Goal: Navigation & Orientation: Find specific page/section

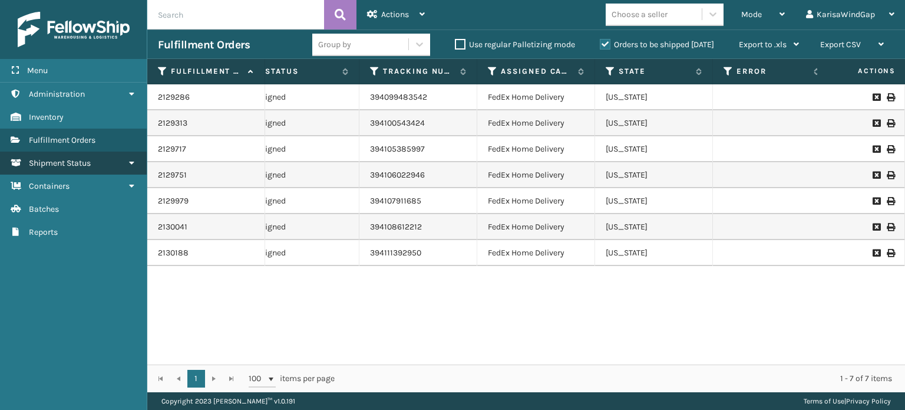
click at [118, 151] on link "Shipment Status" at bounding box center [73, 162] width 147 height 23
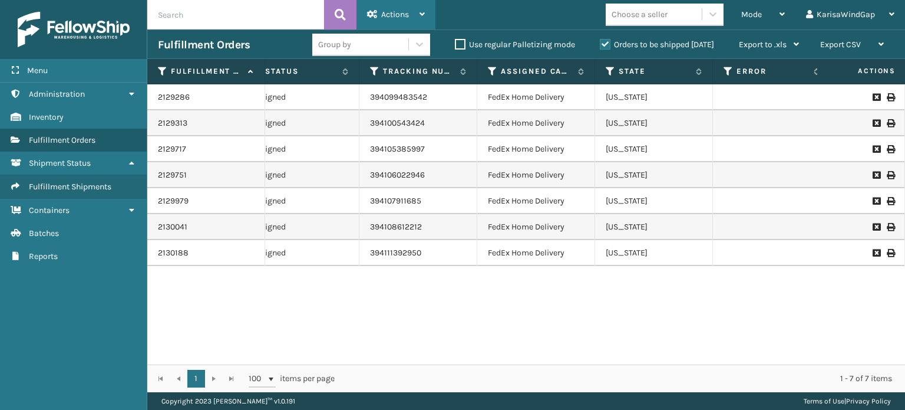
click at [416, 6] on div "Actions" at bounding box center [396, 14] width 58 height 29
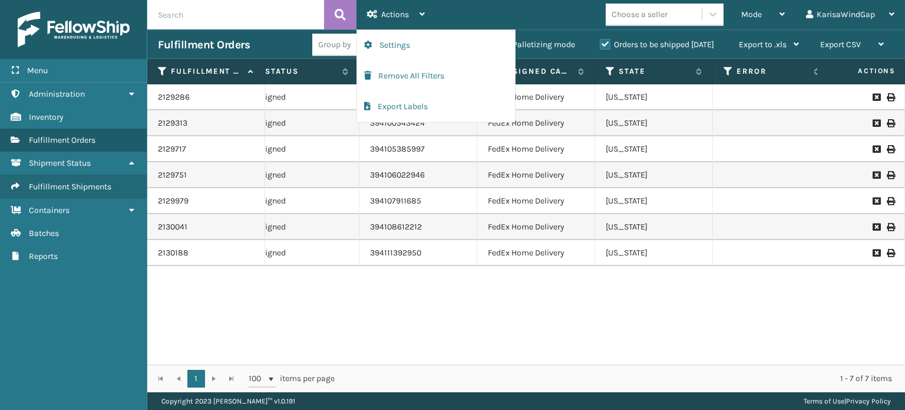
click at [329, 55] on div "Group by" at bounding box center [371, 45] width 118 height 22
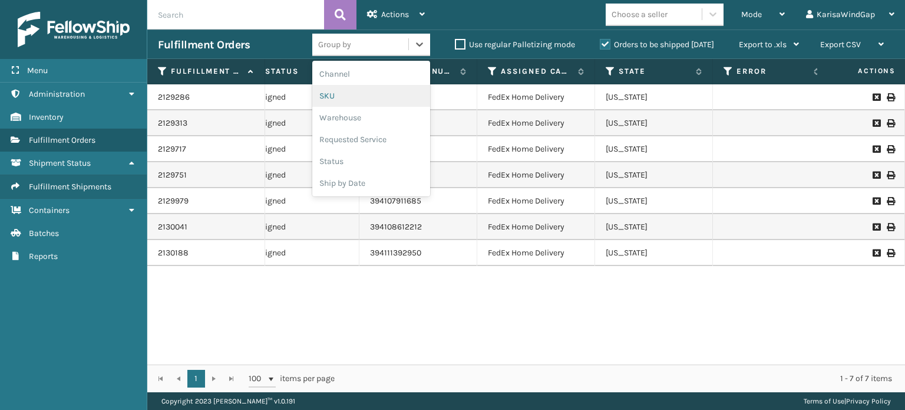
click at [341, 100] on div "SKU" at bounding box center [371, 96] width 118 height 22
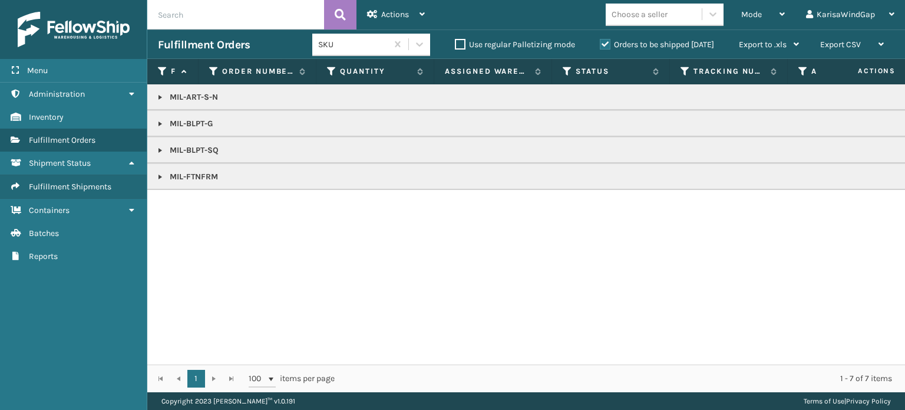
click at [209, 105] on td "MIL-ART-S-N" at bounding box center [731, 97] width 1168 height 26
click at [163, 98] on link at bounding box center [160, 97] width 9 height 9
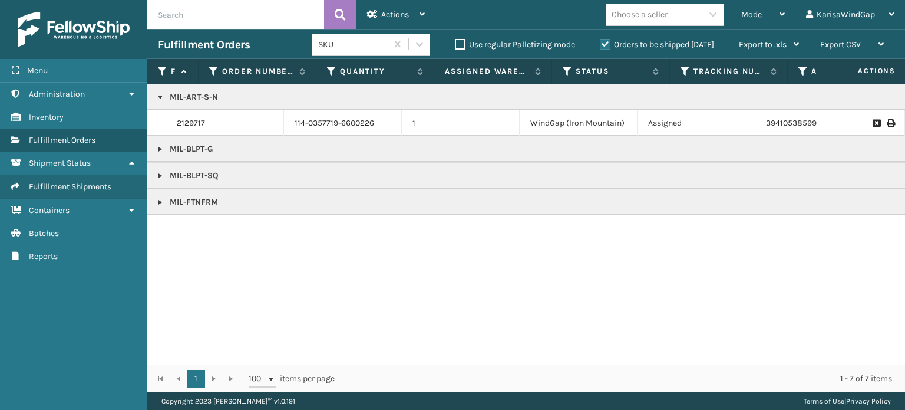
click at [160, 145] on link at bounding box center [160, 148] width 9 height 9
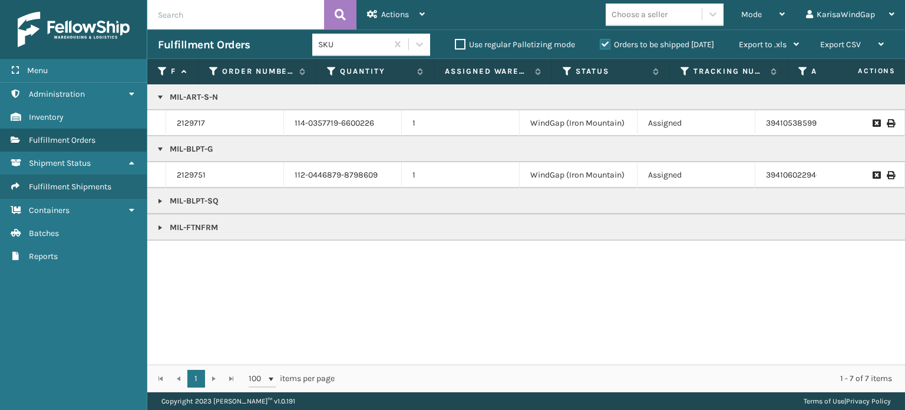
click at [157, 205] on link at bounding box center [160, 200] width 9 height 9
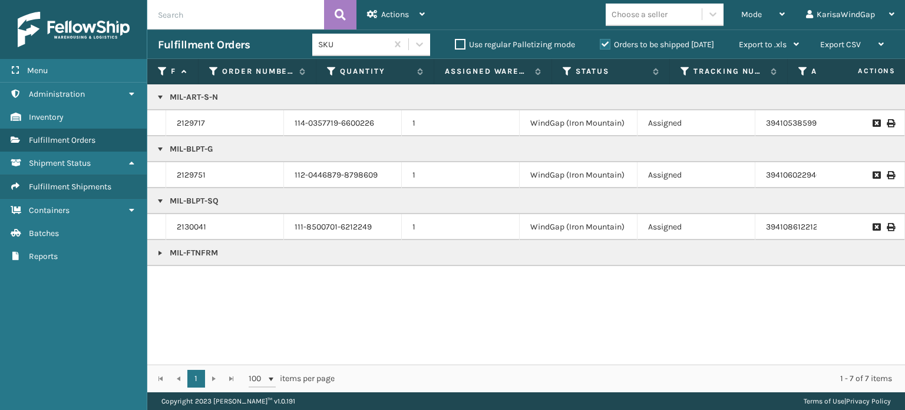
click at [160, 250] on link at bounding box center [160, 252] width 9 height 9
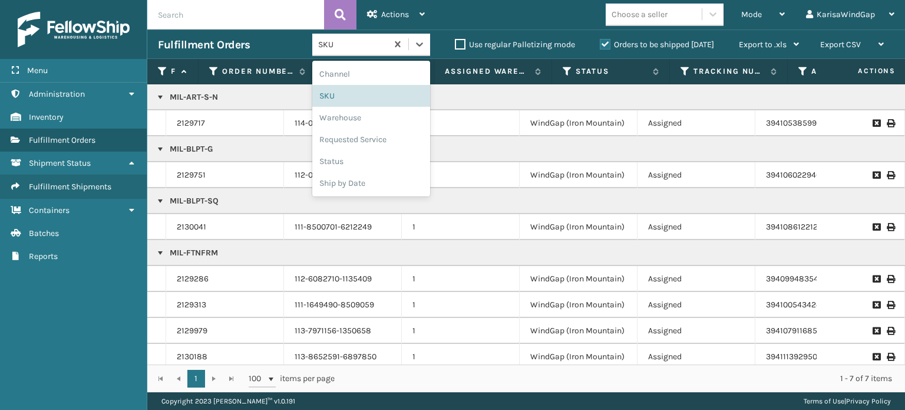
scroll to position [5, 0]
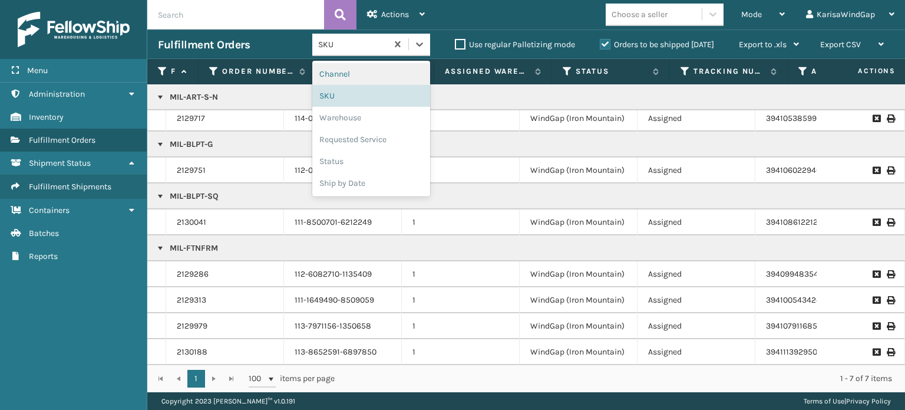
click at [484, 13] on div "Mode Regular Mode Picking Mode Labeling Mode Exit Scan Mode Choose a seller Kar…" at bounding box center [670, 14] width 470 height 29
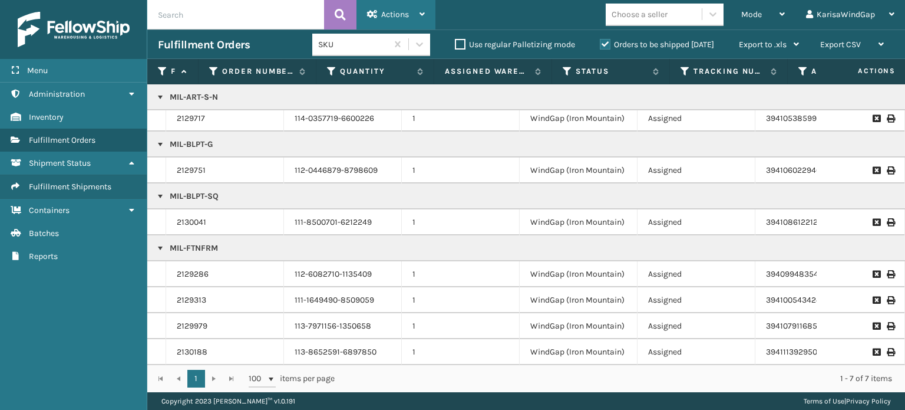
click at [390, 11] on span "Actions" at bounding box center [395, 14] width 28 height 10
click at [755, 24] on div "Mode" at bounding box center [763, 14] width 44 height 29
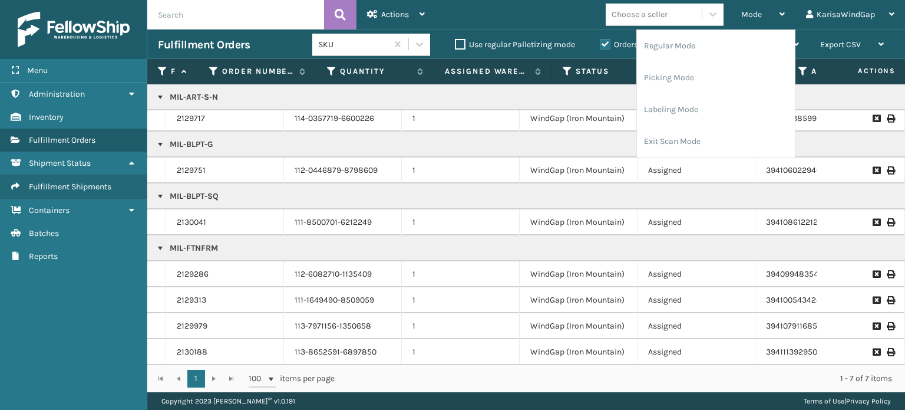
click at [569, 7] on div "Mode Regular Mode Picking Mode Labeling Mode Exit Scan Mode Choose a seller Kar…" at bounding box center [670, 14] width 470 height 29
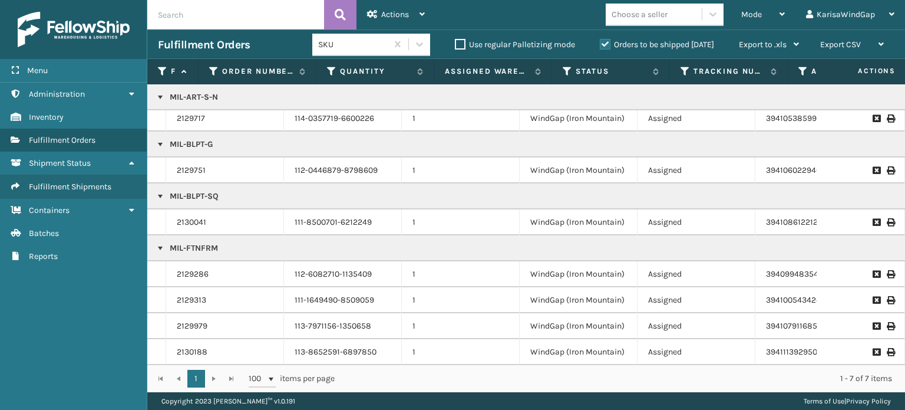
click at [377, 45] on div "SKU" at bounding box center [353, 44] width 70 height 12
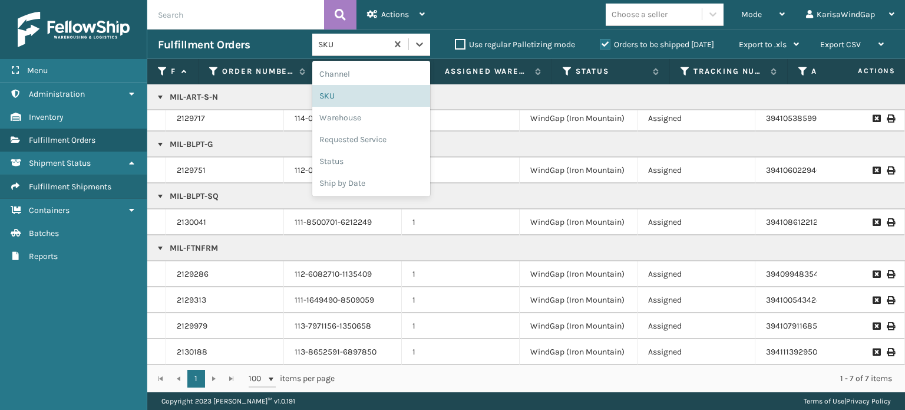
click at [487, 26] on div "Mode Regular Mode Picking Mode Labeling Mode Exit Scan Mode Choose a seller Kar…" at bounding box center [670, 14] width 470 height 29
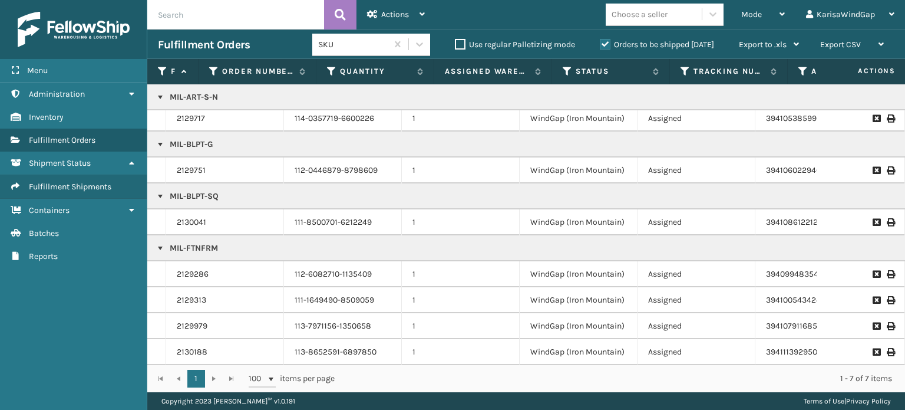
drag, startPoint x: 441, startPoint y: 365, endPoint x: 501, endPoint y: 365, distance: 60.7
click at [501, 365] on div "1 1 100 items per page 1 - 7 of 7 items" at bounding box center [526, 378] width 758 height 28
click at [71, 139] on span "Fulfillment Orders" at bounding box center [62, 140] width 67 height 10
click at [58, 140] on span "Fulfillment Orders" at bounding box center [62, 140] width 67 height 10
click at [77, 193] on link "Containers Fulfillment Shipments" at bounding box center [73, 186] width 147 height 23
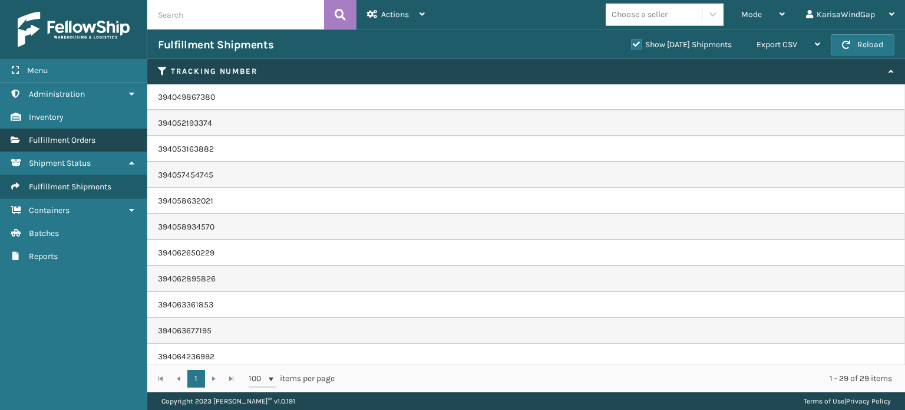
click at [97, 145] on link "Fulfillment Orders" at bounding box center [73, 139] width 147 height 23
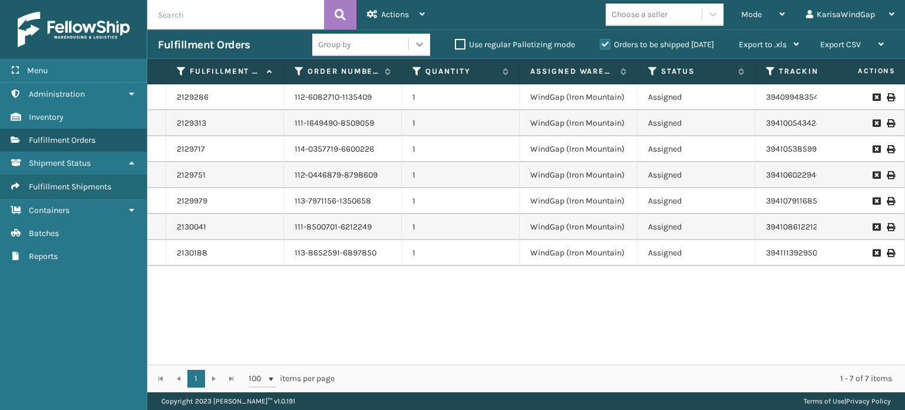
click at [418, 50] on div at bounding box center [419, 44] width 21 height 21
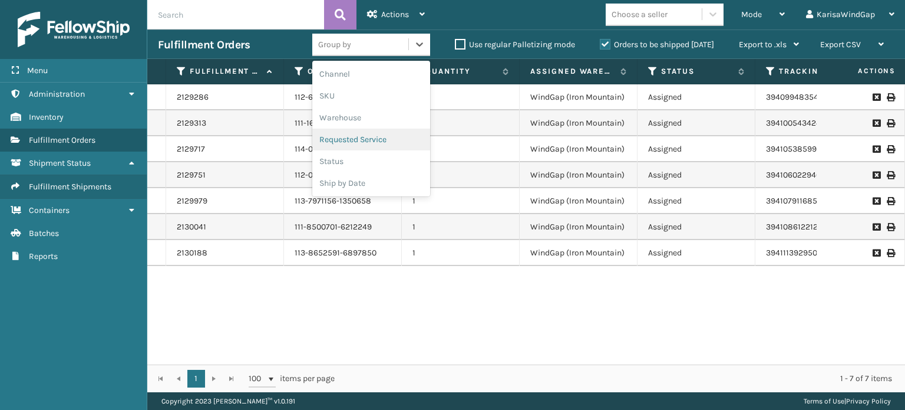
click at [385, 144] on div "Requested Service" at bounding box center [371, 139] width 118 height 22
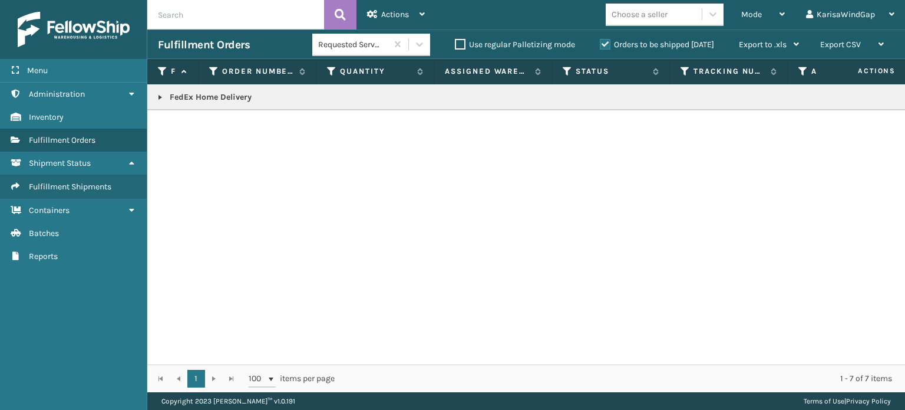
click at [233, 99] on p "FedEx Home Delivery" at bounding box center [731, 97] width 1147 height 12
click at [160, 94] on link at bounding box center [160, 97] width 9 height 9
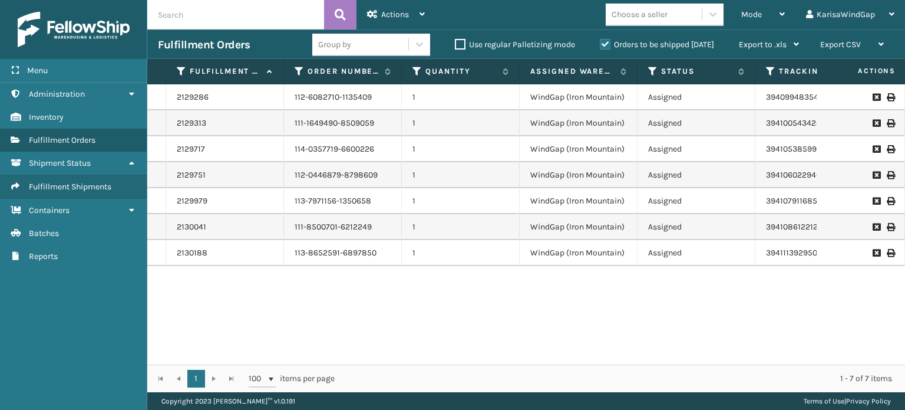
click at [398, 44] on div "Group by" at bounding box center [360, 44] width 96 height 19
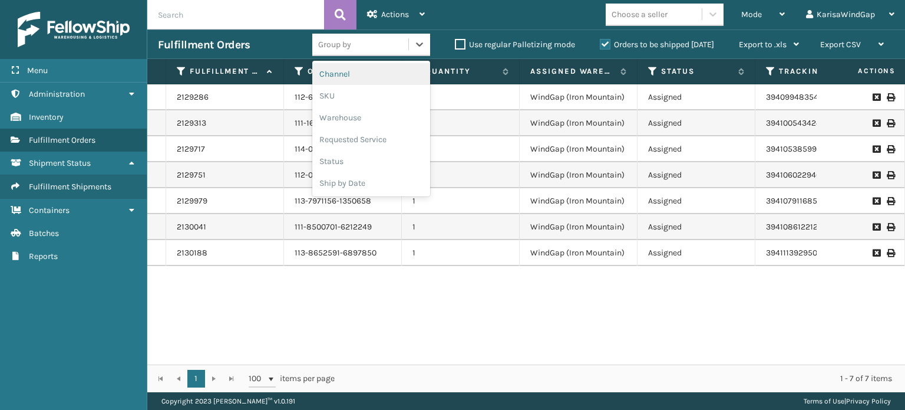
click at [415, 75] on div "Channel" at bounding box center [371, 74] width 118 height 22
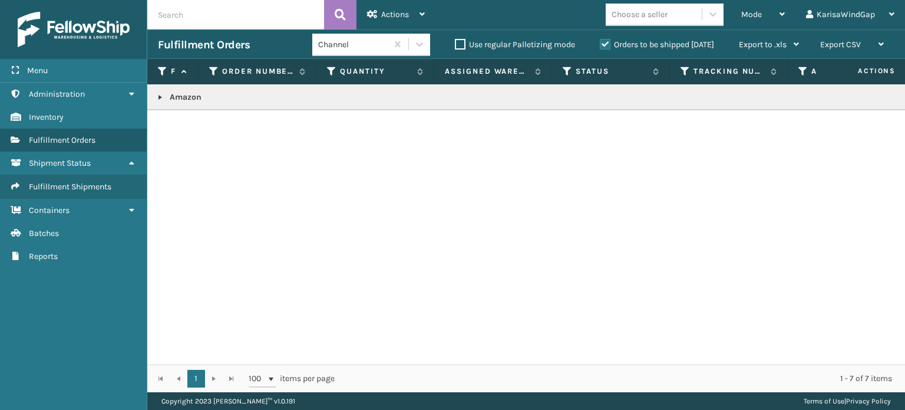
click at [177, 103] on td "Amazon" at bounding box center [731, 97] width 1168 height 26
click at [171, 100] on p "Amazon" at bounding box center [731, 97] width 1147 height 12
click at [162, 101] on link at bounding box center [160, 97] width 9 height 9
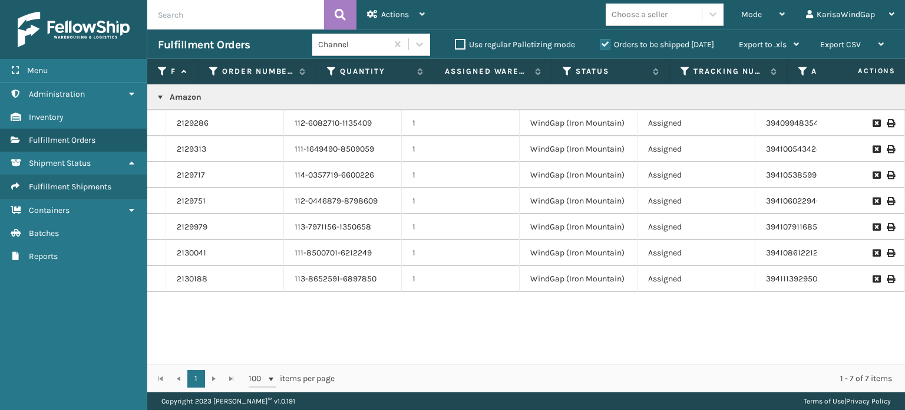
click at [162, 101] on link at bounding box center [160, 97] width 9 height 9
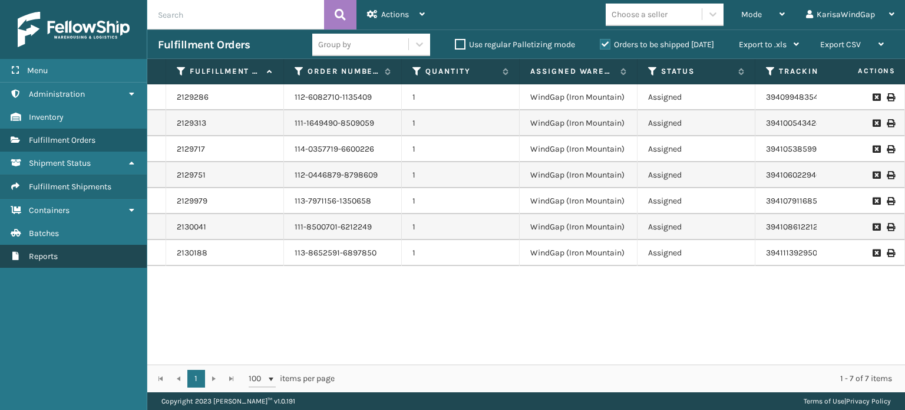
click at [89, 249] on link "Reports" at bounding box center [73, 256] width 147 height 23
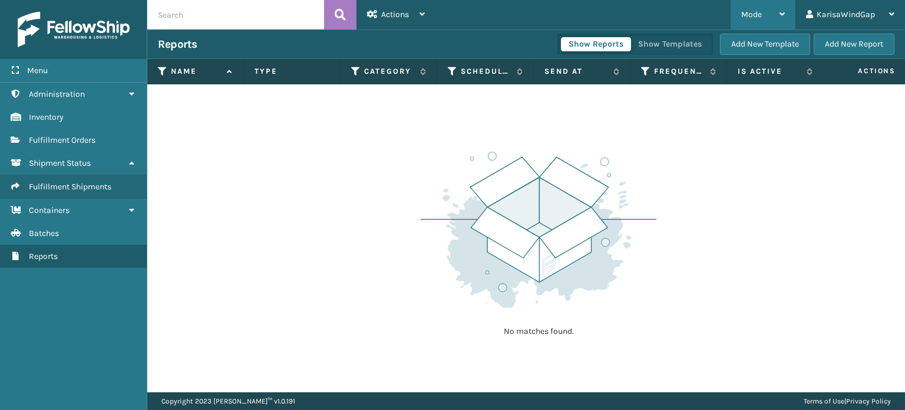
click at [778, 2] on div "Mode" at bounding box center [763, 14] width 44 height 29
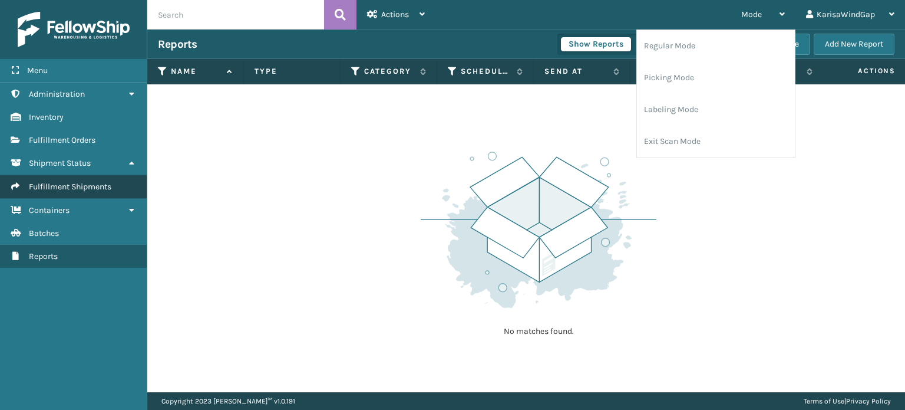
click at [55, 191] on link "Fulfillment Shipments" at bounding box center [73, 186] width 147 height 23
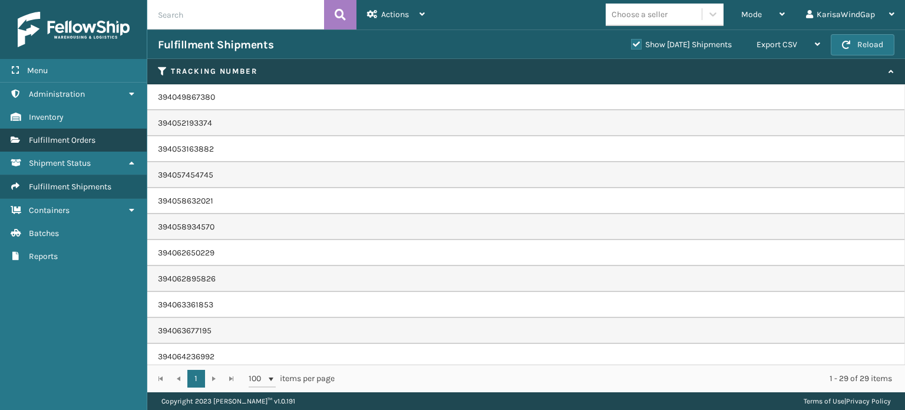
click at [77, 139] on span "Fulfillment Orders" at bounding box center [62, 140] width 67 height 10
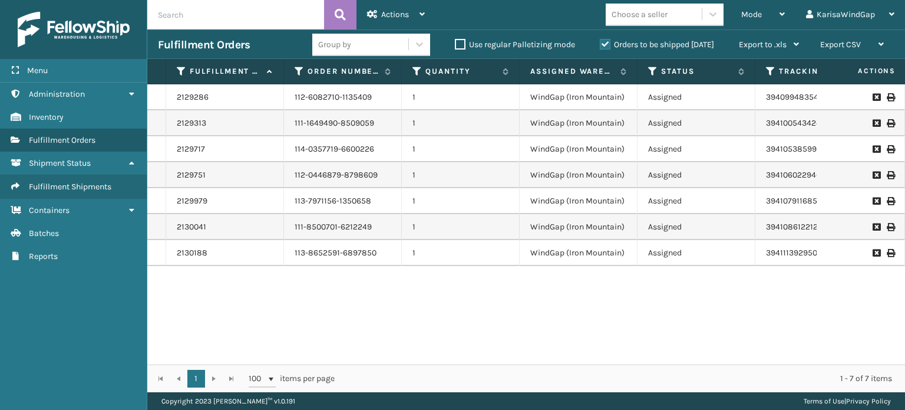
click at [86, 123] on link "Inventory" at bounding box center [73, 116] width 147 height 23
